Goal: Complete application form

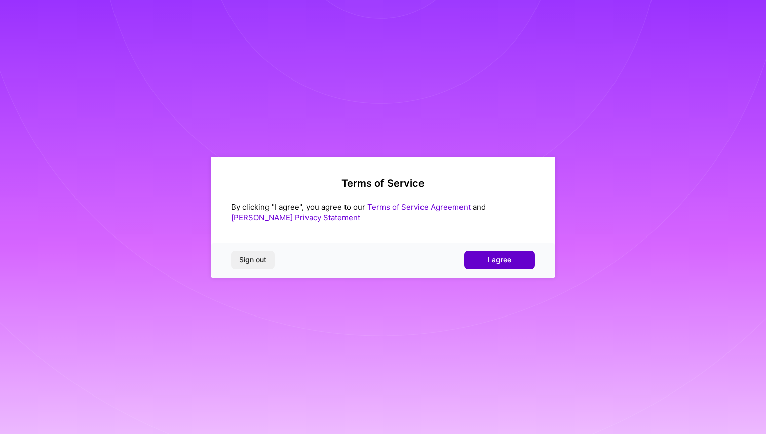
click at [493, 264] on span "I agree" at bounding box center [499, 260] width 23 height 10
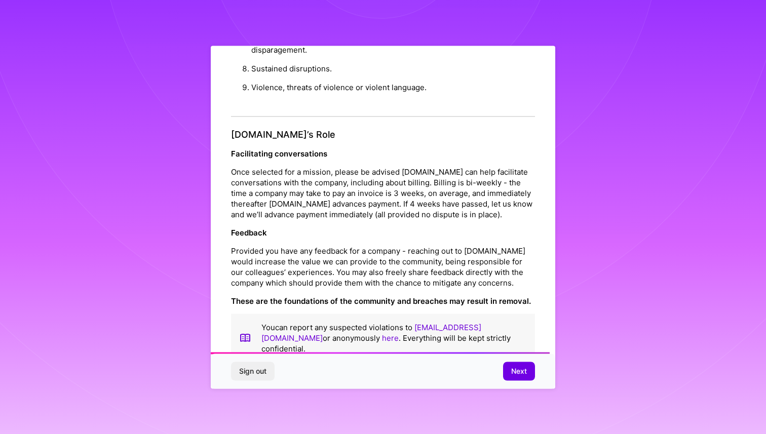
scroll to position [1051, 0]
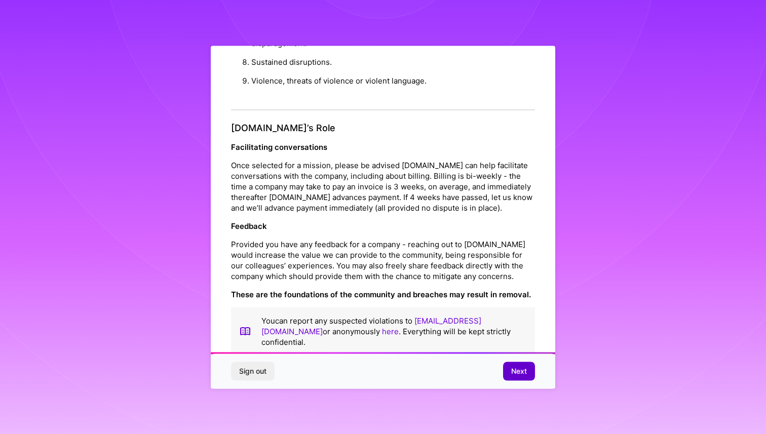
click at [518, 376] on span "Next" at bounding box center [519, 371] width 16 height 10
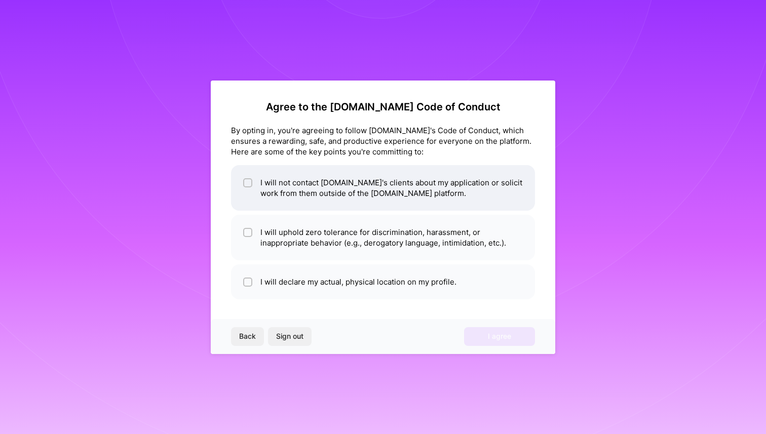
click at [457, 193] on li "I will not contact [DOMAIN_NAME]'s clients about my application or solicit work…" at bounding box center [383, 188] width 304 height 46
checkbox input "true"
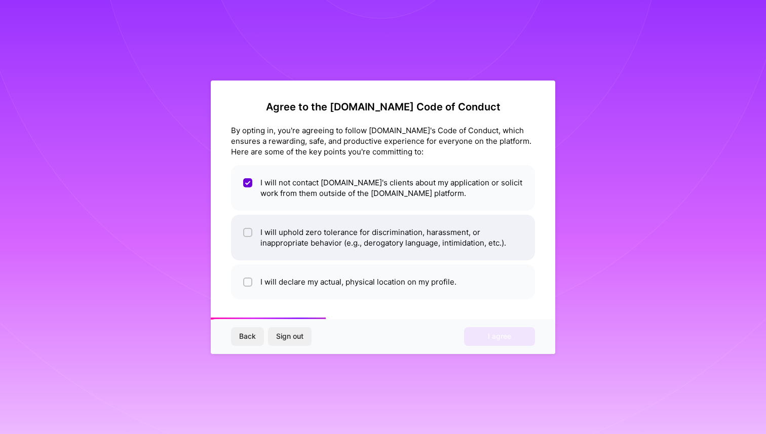
click at [453, 231] on li "I will uphold zero tolerance for discrimination, harassment, or inappropriate b…" at bounding box center [383, 238] width 304 height 46
checkbox input "true"
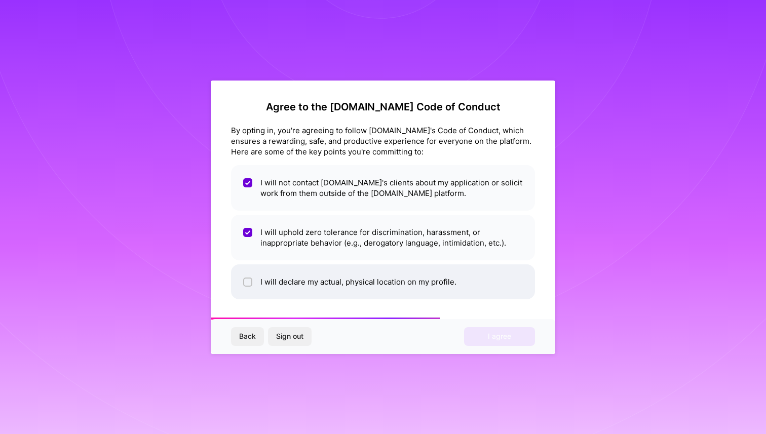
click at [449, 270] on li "I will declare my actual, physical location on my profile." at bounding box center [383, 282] width 304 height 35
checkbox input "true"
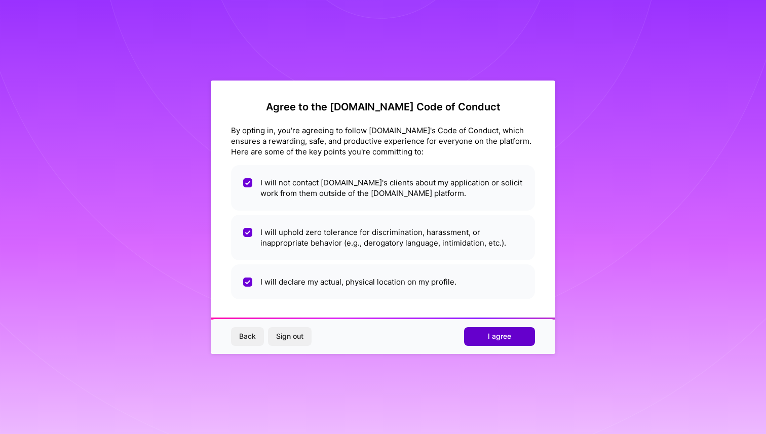
click at [487, 342] on button "I agree" at bounding box center [499, 336] width 71 height 18
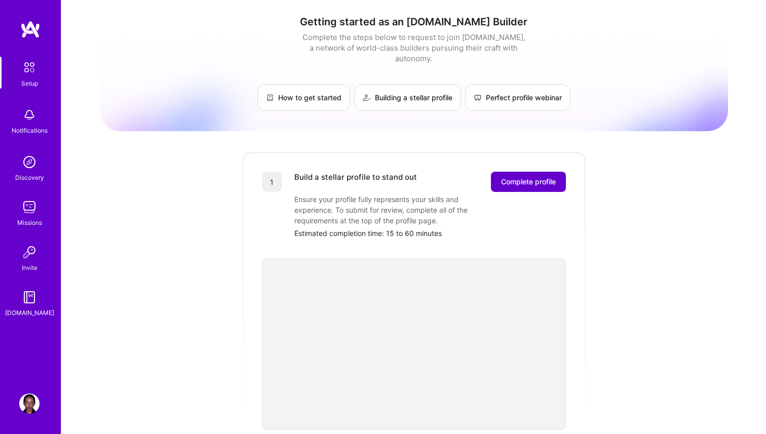
click at [524, 177] on span "Complete profile" at bounding box center [528, 182] width 55 height 10
